Goal: Check status: Check status

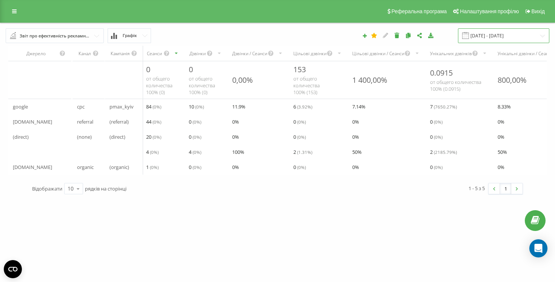
click at [492, 34] on input "[DATE] - [DATE]" at bounding box center [503, 35] width 91 height 15
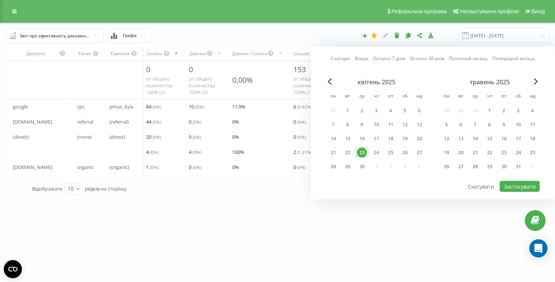
click at [363, 63] on div "Сьогодні Вчора Останні 7 днів Останні 30 днів Поточний місяць Попередній місяць…" at bounding box center [433, 123] width 244 height 153
click at [363, 57] on link "Вчора" at bounding box center [362, 58] width 14 height 7
click at [531, 184] on button "Застосувати" at bounding box center [520, 186] width 40 height 11
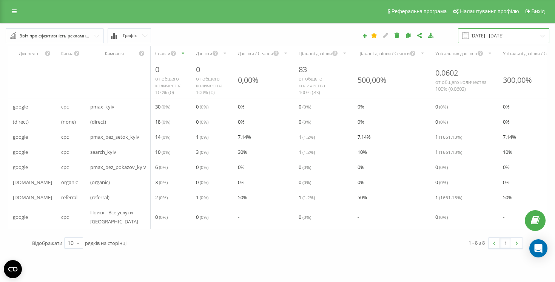
click at [504, 38] on input "[DATE] - [DATE]" at bounding box center [503, 35] width 91 height 15
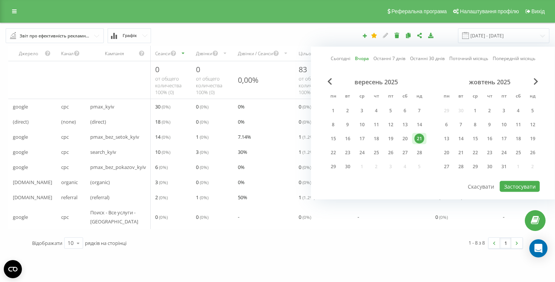
click at [345, 57] on link "Сьогодні" at bounding box center [341, 58] width 20 height 7
click at [521, 186] on button "Застосувати" at bounding box center [520, 186] width 40 height 11
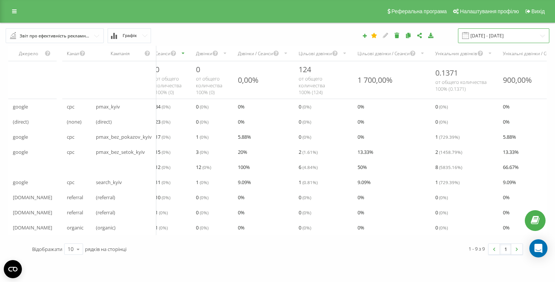
click at [479, 36] on input "[DATE] - [DATE]" at bounding box center [503, 35] width 91 height 15
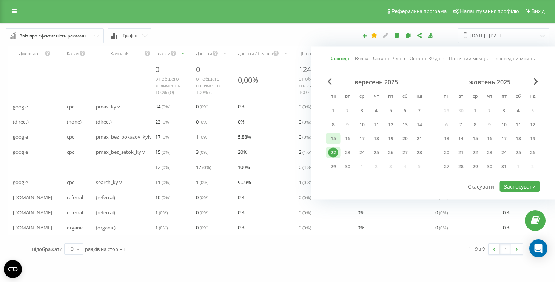
click at [330, 141] on div "15" at bounding box center [334, 139] width 10 height 10
click at [419, 135] on div "21" at bounding box center [420, 139] width 10 height 10
click at [523, 186] on button "Застосувати" at bounding box center [520, 186] width 40 height 11
type input "[DATE] - [DATE]"
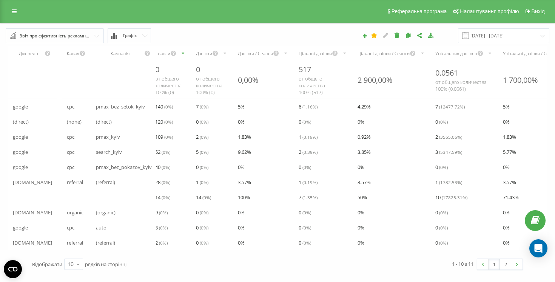
click at [450, 53] on div "Унікальних дзвінків" at bounding box center [457, 53] width 42 height 6
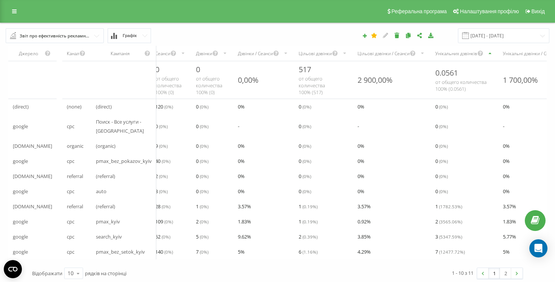
click at [450, 53] on div "Унікальних дзвінків" at bounding box center [457, 53] width 42 height 6
